Goal: Information Seeking & Learning: Understand process/instructions

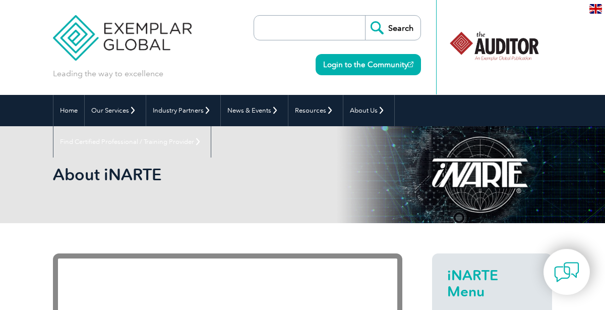
click at [588, 10] on div "en" at bounding box center [595, 8] width 19 height 17
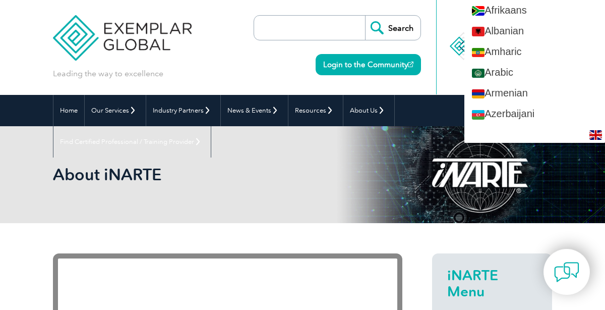
click at [205, 169] on h2 "About iNARTE" at bounding box center [227, 174] width 349 height 16
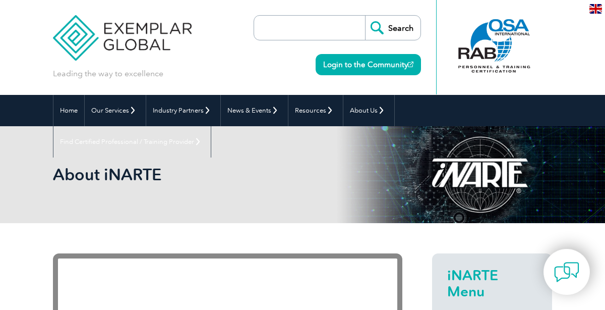
click at [126, 77] on p "Leading the way to excellence" at bounding box center [108, 73] width 110 height 11
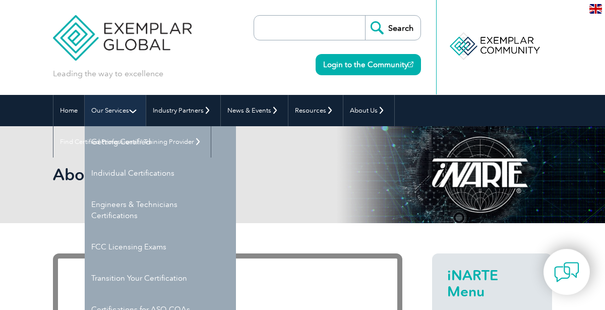
click at [114, 109] on link "Our Services" at bounding box center [115, 110] width 61 height 31
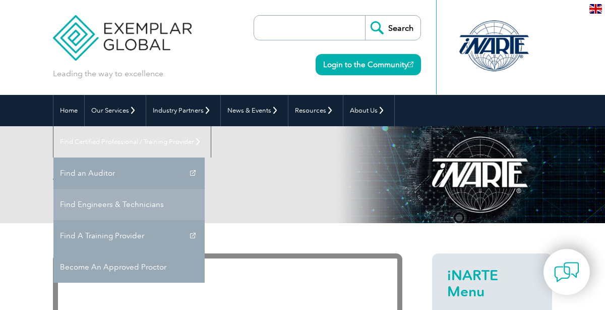
click at [205, 189] on link "Find Engineers & Technicians" at bounding box center [128, 204] width 151 height 31
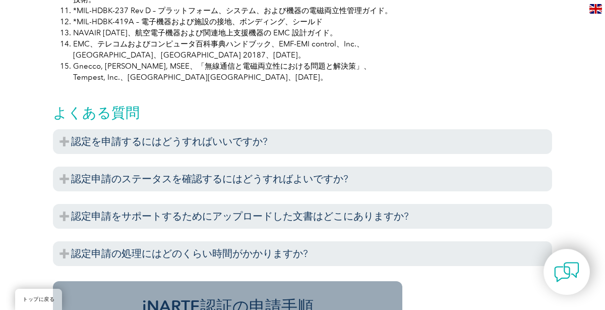
scroll to position [1102, 0]
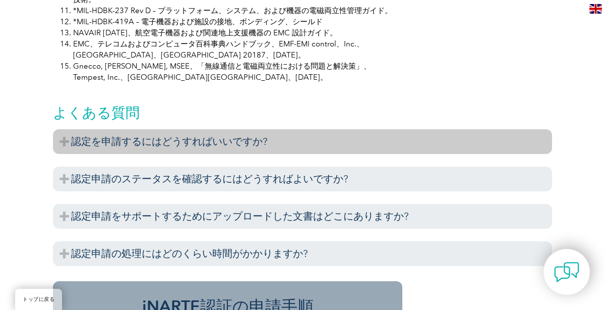
click at [199, 129] on h3 "認定を申請するにはどうすればいいですか?" at bounding box center [302, 141] width 499 height 25
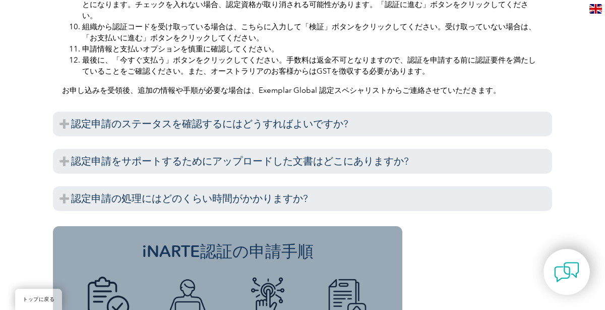
scroll to position [1489, 0]
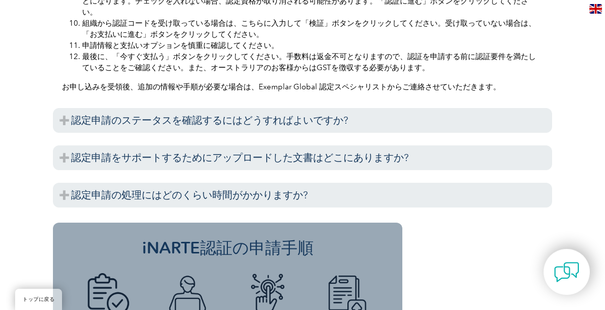
click at [199, 114] on font "認定申請のステータスを確認するにはどうすればよいですか?" at bounding box center [209, 120] width 277 height 12
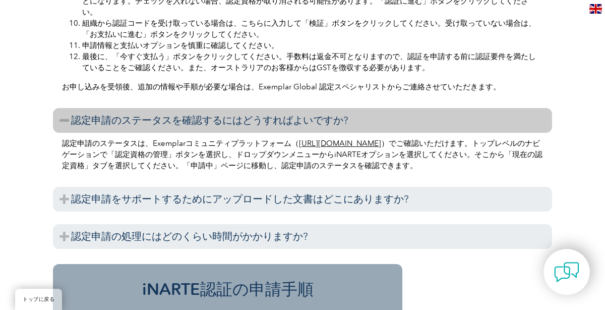
click at [301, 139] on font "[URL][DOMAIN_NAME]" at bounding box center [340, 143] width 82 height 9
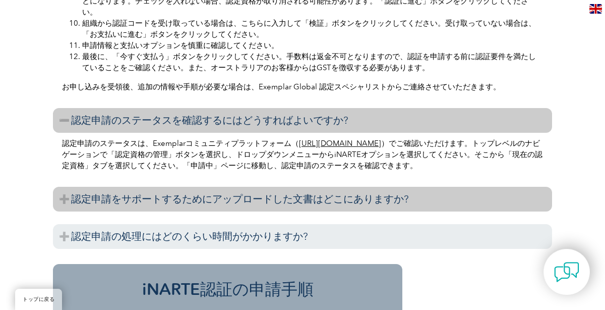
click at [288, 193] on font "認定申請をサポートするためにアップロードした文書はどこにありますか?" at bounding box center [240, 199] width 338 height 12
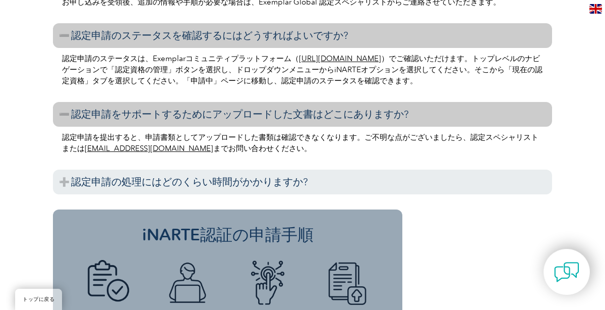
scroll to position [1574, 0]
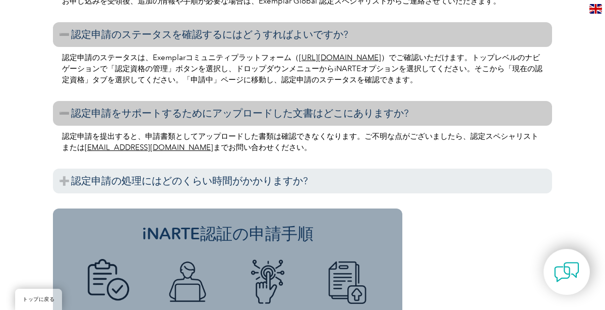
click at [288, 193] on div "この手続きの完了には通常7～10営業日かかります。ただし、申請者によってすべての関連書類がアップロードされている場合に限ります。" at bounding box center [302, 195] width 499 height 5
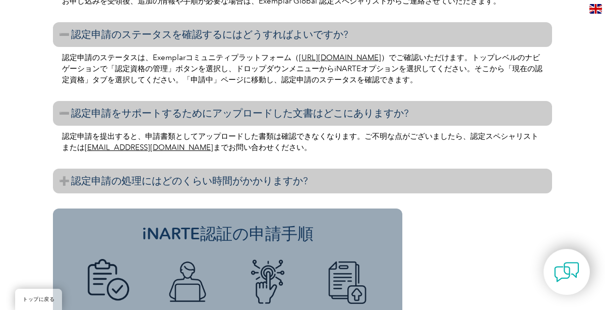
click at [296, 174] on font "認定申請の処理にはどのくらい時間がかかりますか?" at bounding box center [189, 180] width 237 height 12
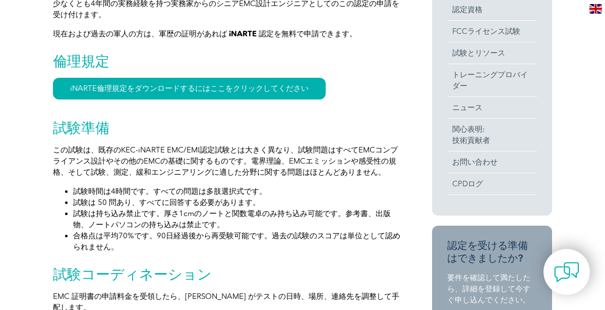
scroll to position [0, 0]
